Goal: Navigation & Orientation: Find specific page/section

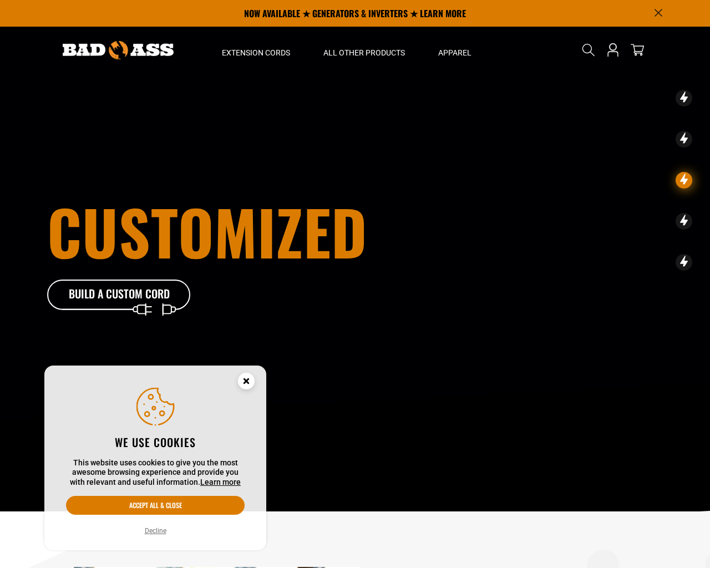
click at [154, 530] on button "Decline" at bounding box center [155, 530] width 28 height 11
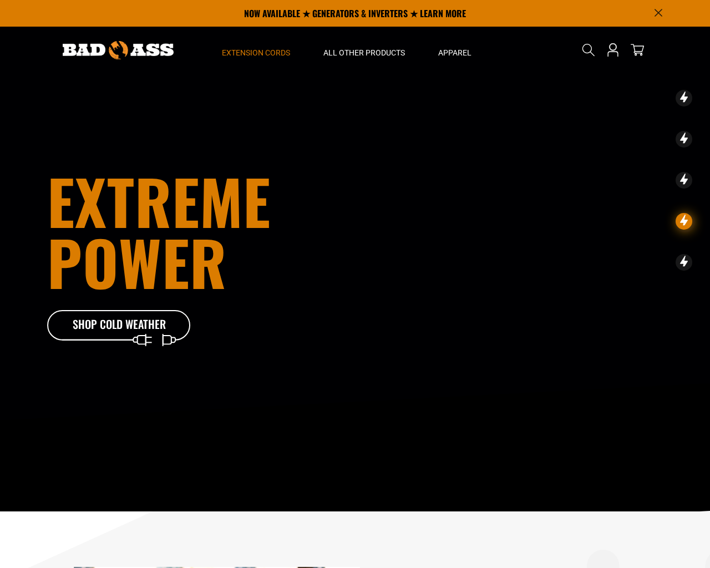
click at [263, 51] on span "Extension Cords" at bounding box center [256, 53] width 68 height 10
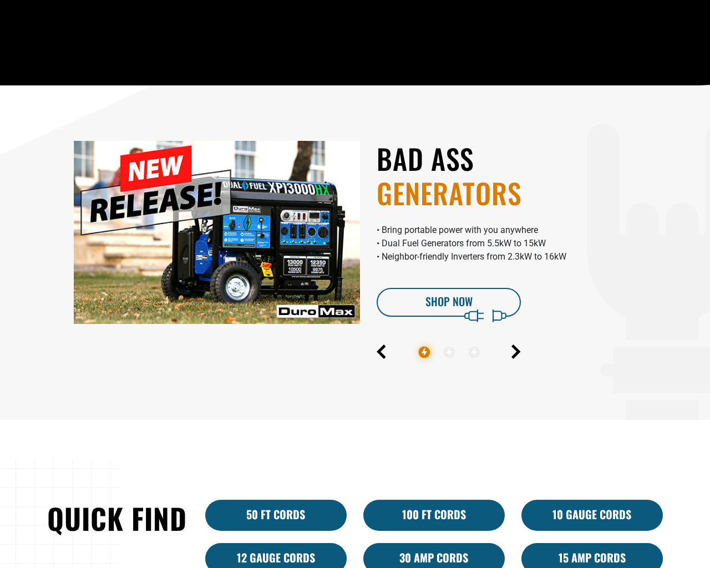
scroll to position [852, 0]
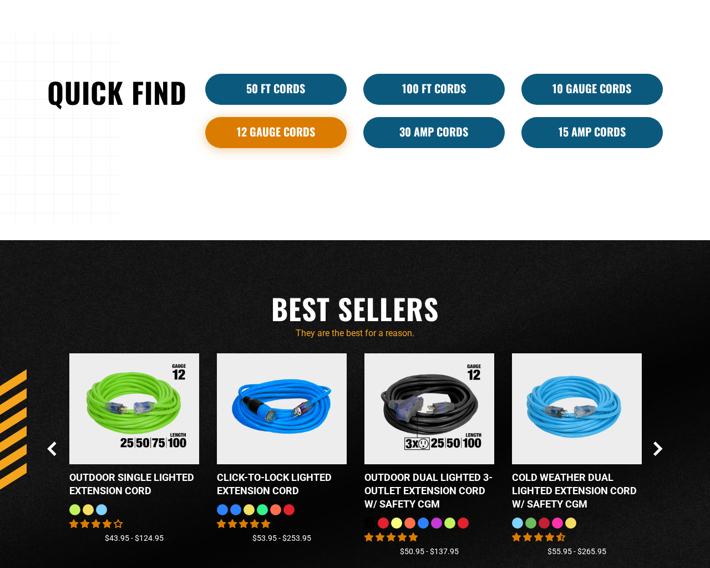
click at [286, 133] on link "12 Gauge Cords" at bounding box center [275, 132] width 141 height 31
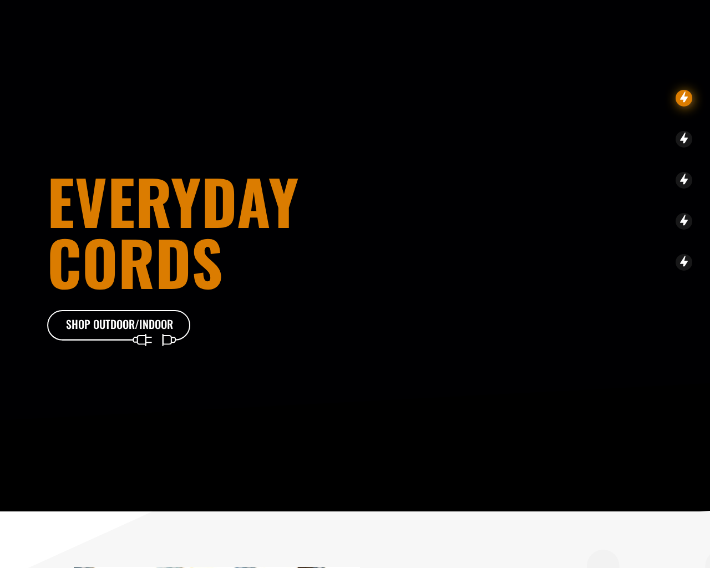
scroll to position [852, 0]
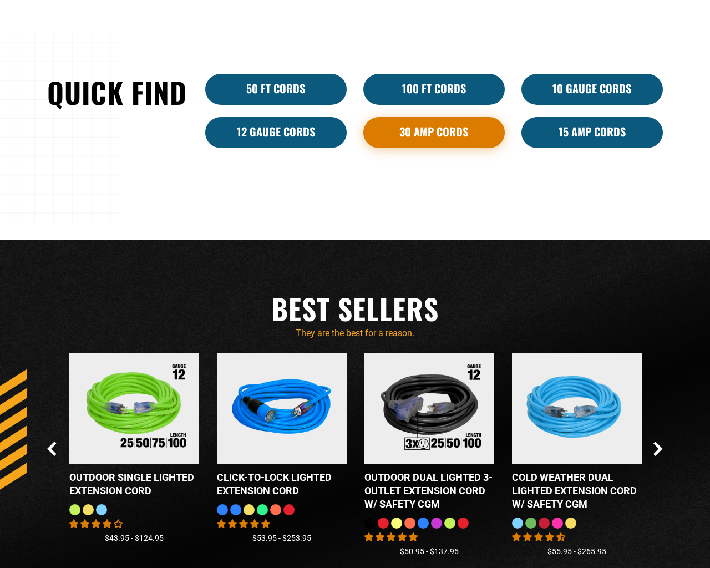
click at [435, 133] on link "30 Amp Cords" at bounding box center [433, 132] width 141 height 31
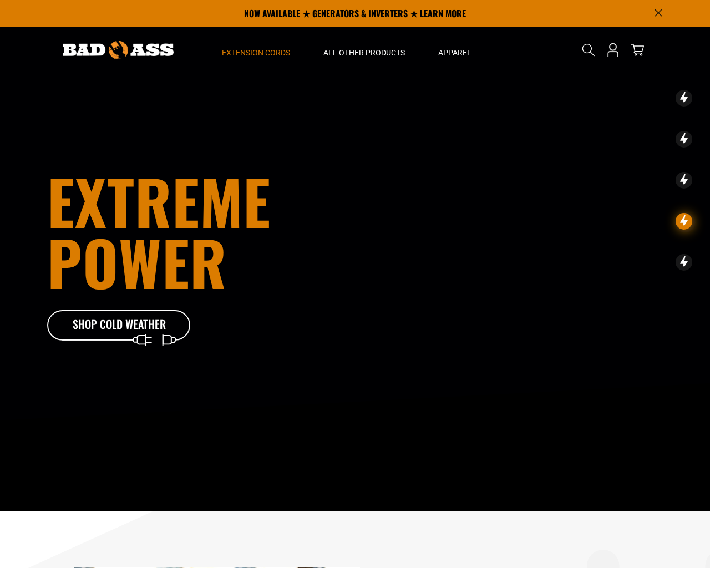
click at [265, 51] on span "Extension Cords" at bounding box center [256, 53] width 68 height 10
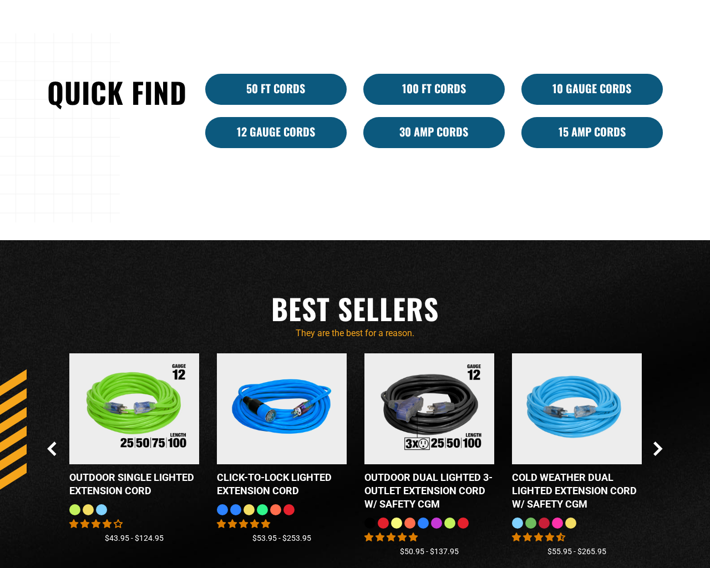
scroll to position [1278, 0]
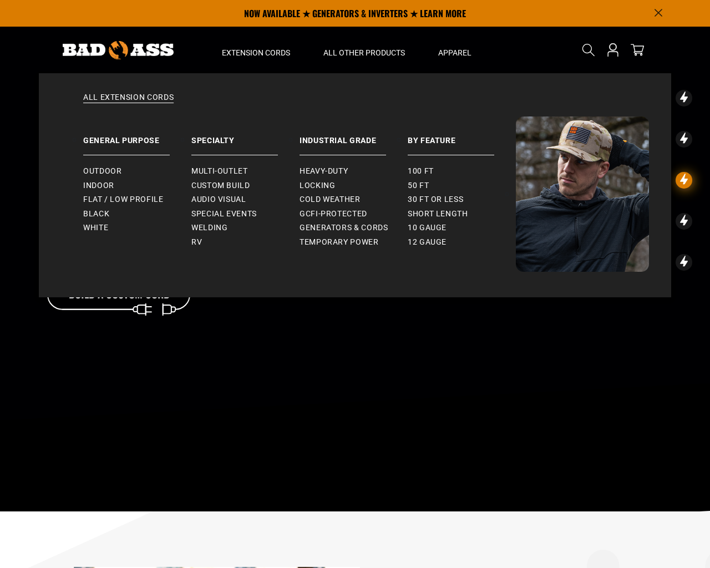
click at [134, 51] on img at bounding box center [118, 50] width 111 height 18
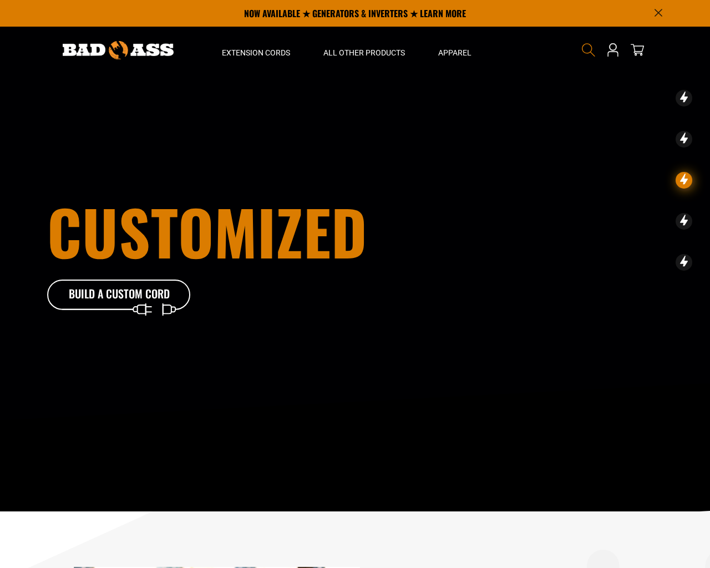
click at [588, 51] on icon "Search" at bounding box center [588, 50] width 14 height 14
